Goal: Book appointment/travel/reservation

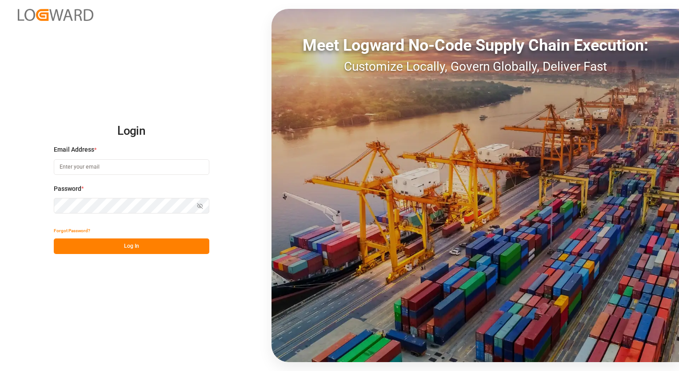
type input "[EMAIL_ADDRESS][PERSON_NAME][DOMAIN_NAME]"
click at [132, 249] on button "Log In" at bounding box center [132, 246] width 156 height 16
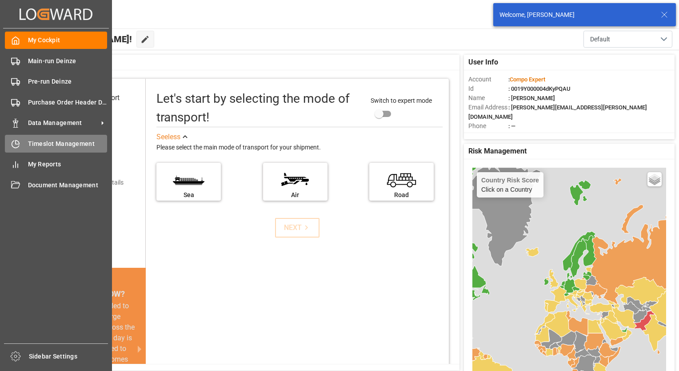
click at [52, 145] on span "Timeslot Management" at bounding box center [68, 143] width 80 height 9
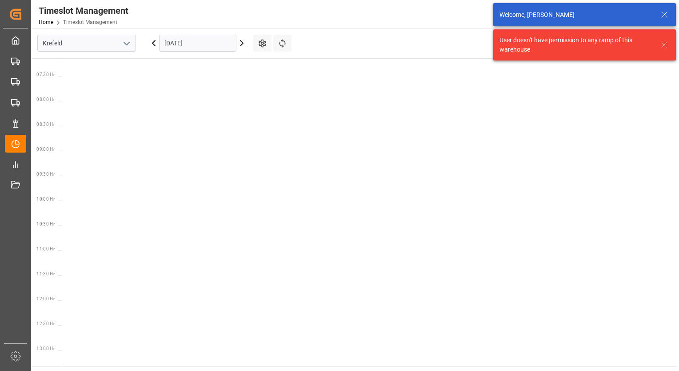
scroll to position [361, 0]
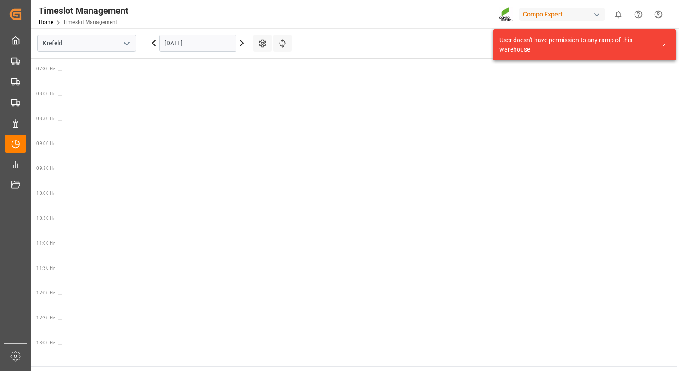
click at [166, 44] on input "[DATE]" at bounding box center [197, 43] width 77 height 17
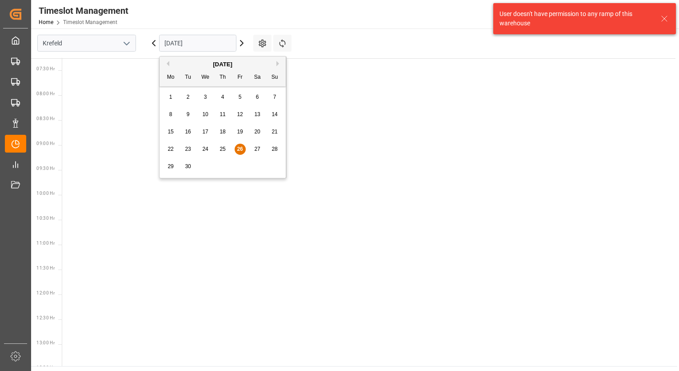
click at [173, 166] on span "29" at bounding box center [171, 166] width 6 height 6
type input "[DATE]"
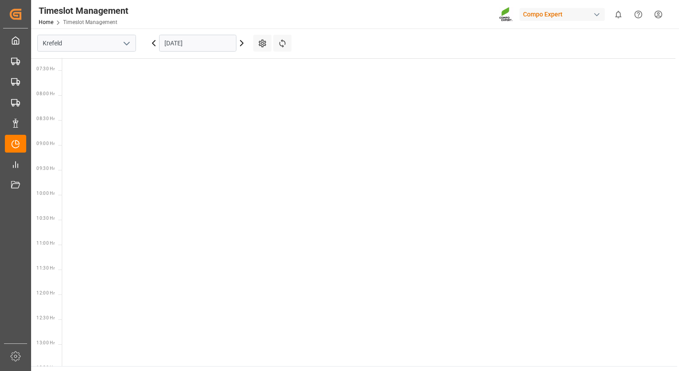
click at [124, 43] on polyline "open menu" at bounding box center [126, 43] width 5 height 3
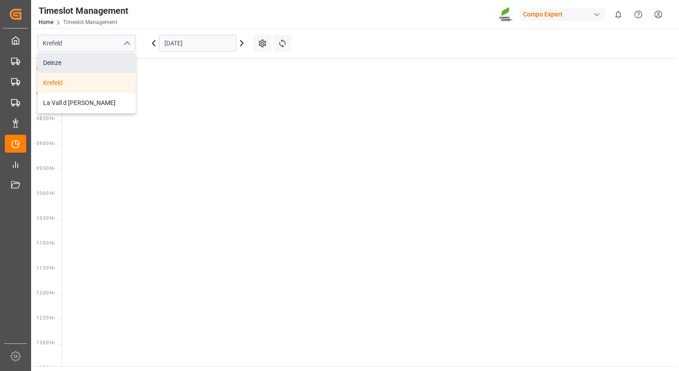
click at [61, 67] on div "Deinze" at bounding box center [87, 63] width 98 height 20
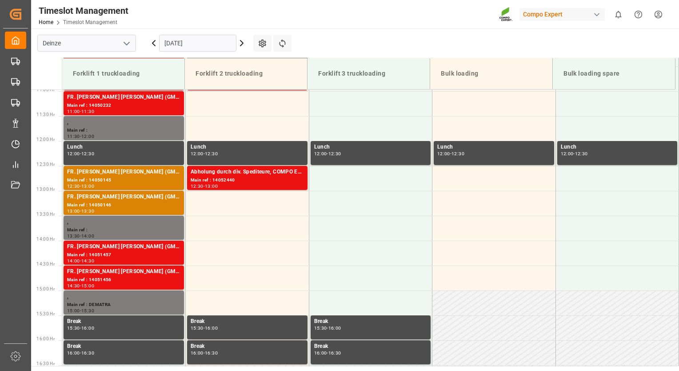
scroll to position [526, 0]
